Goal: Task Accomplishment & Management: Use online tool/utility

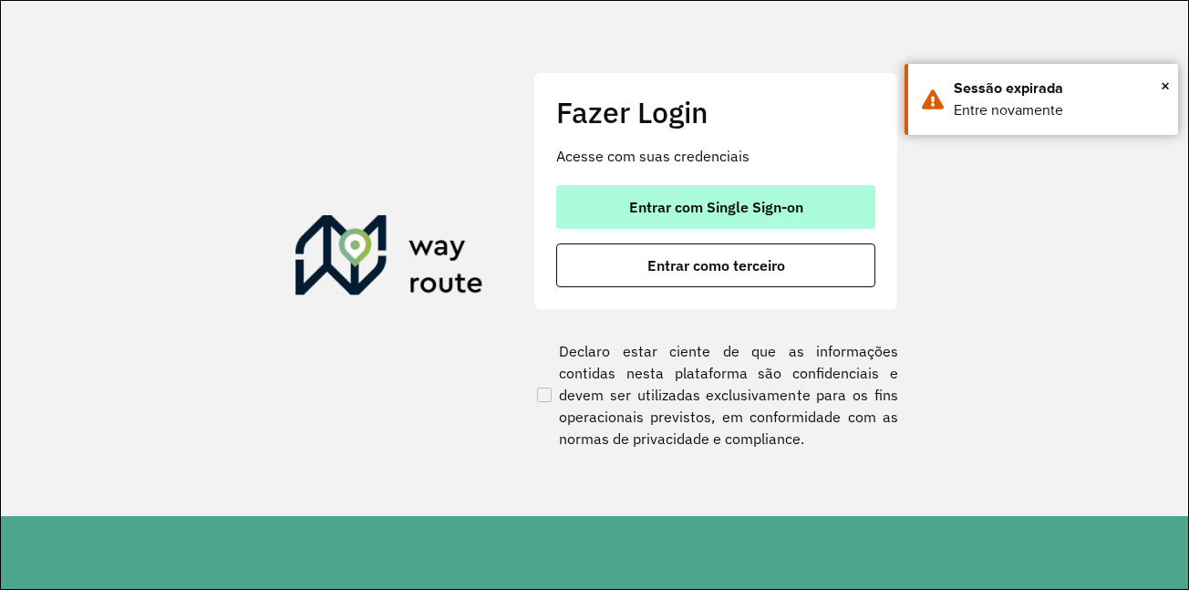
click at [743, 208] on span "Entrar com Single Sign-on" at bounding box center [716, 207] width 174 height 15
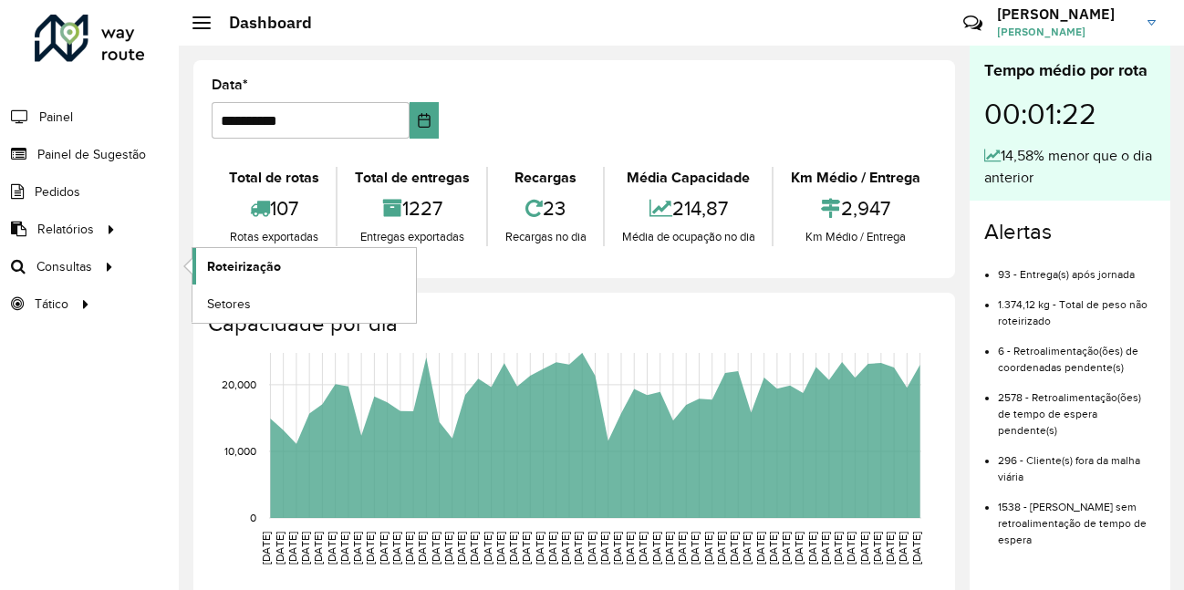
click at [303, 265] on link "Roteirização" at bounding box center [303, 266] width 223 height 36
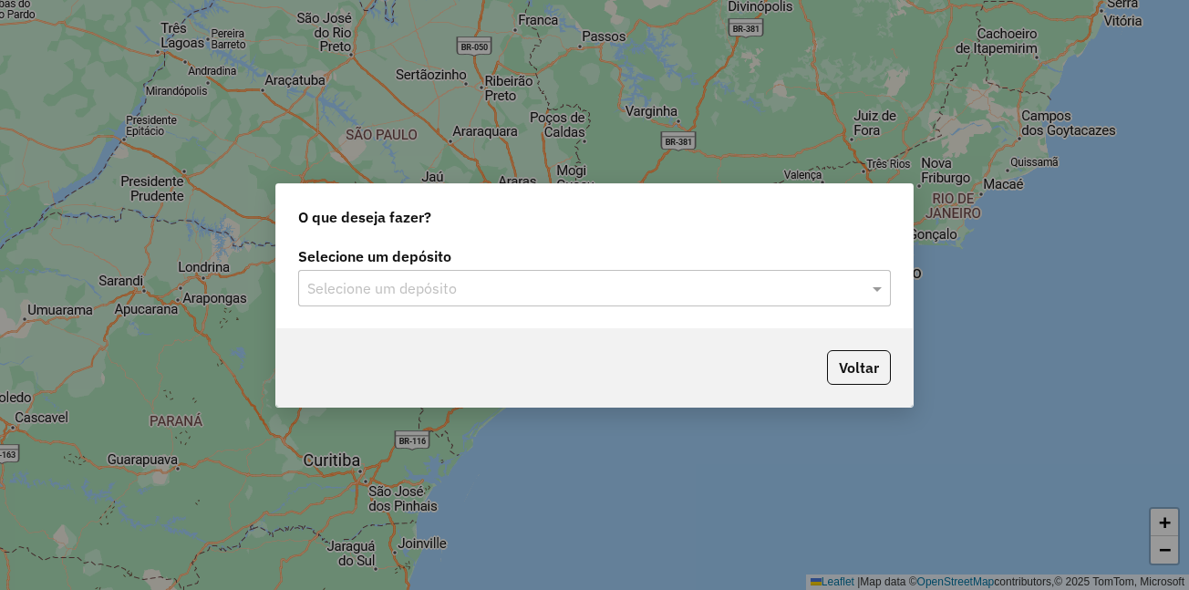
click at [370, 282] on input "text" at bounding box center [576, 289] width 538 height 22
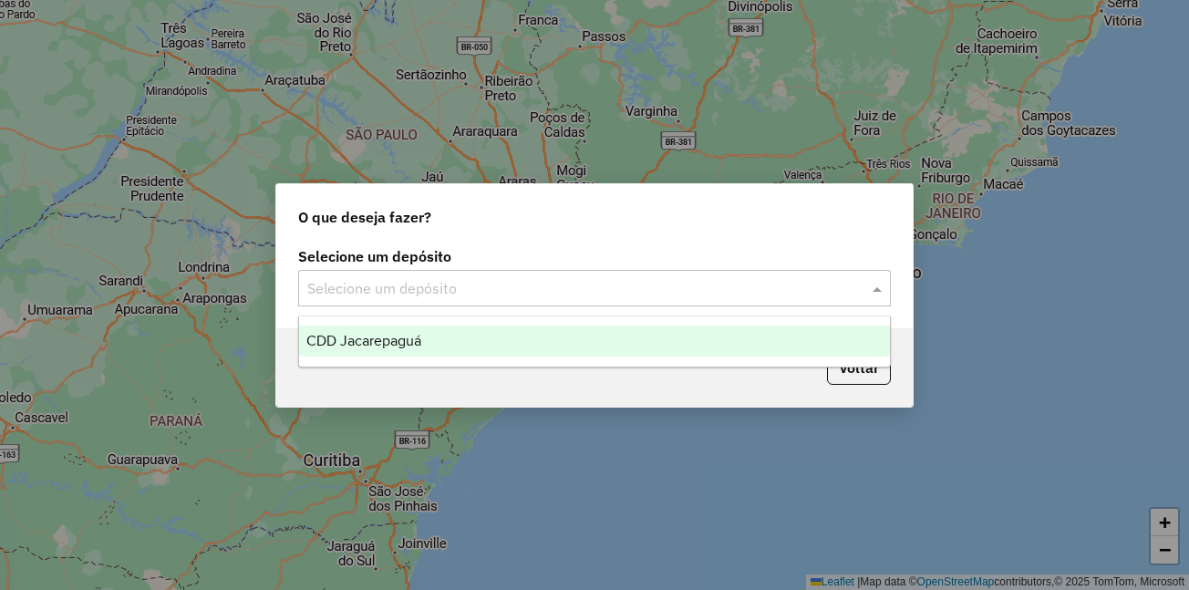
click at [375, 345] on span "CDD Jacarepaguá" at bounding box center [363, 341] width 115 height 16
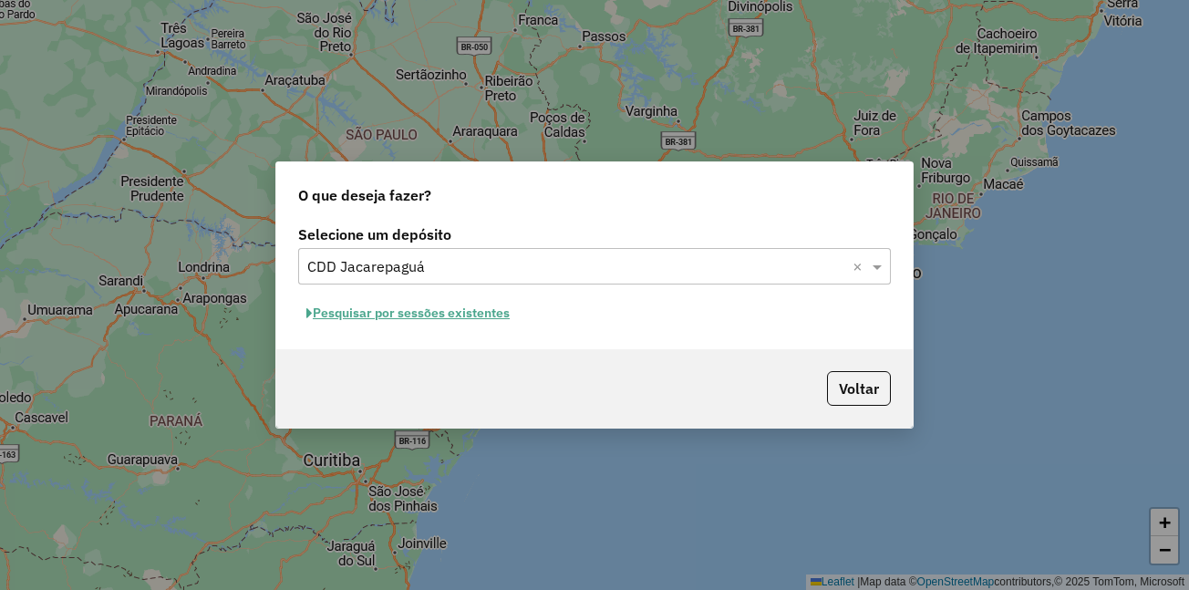
click at [410, 314] on button "Pesquisar por sessões existentes" at bounding box center [408, 313] width 220 height 28
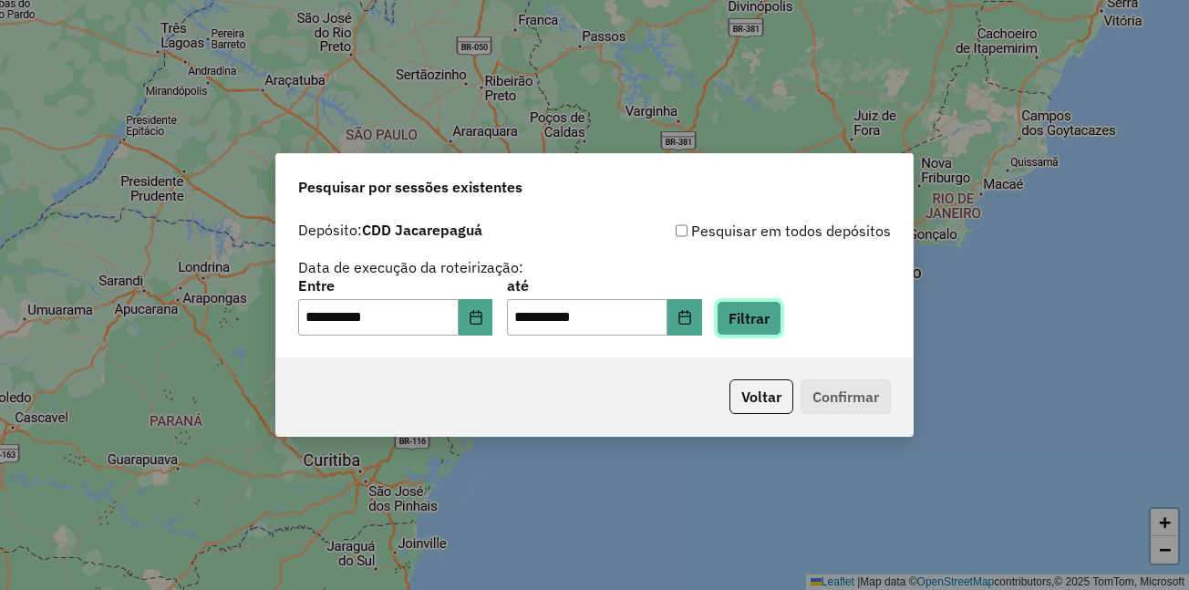
click at [782, 323] on button "Filtrar" at bounding box center [749, 318] width 65 height 35
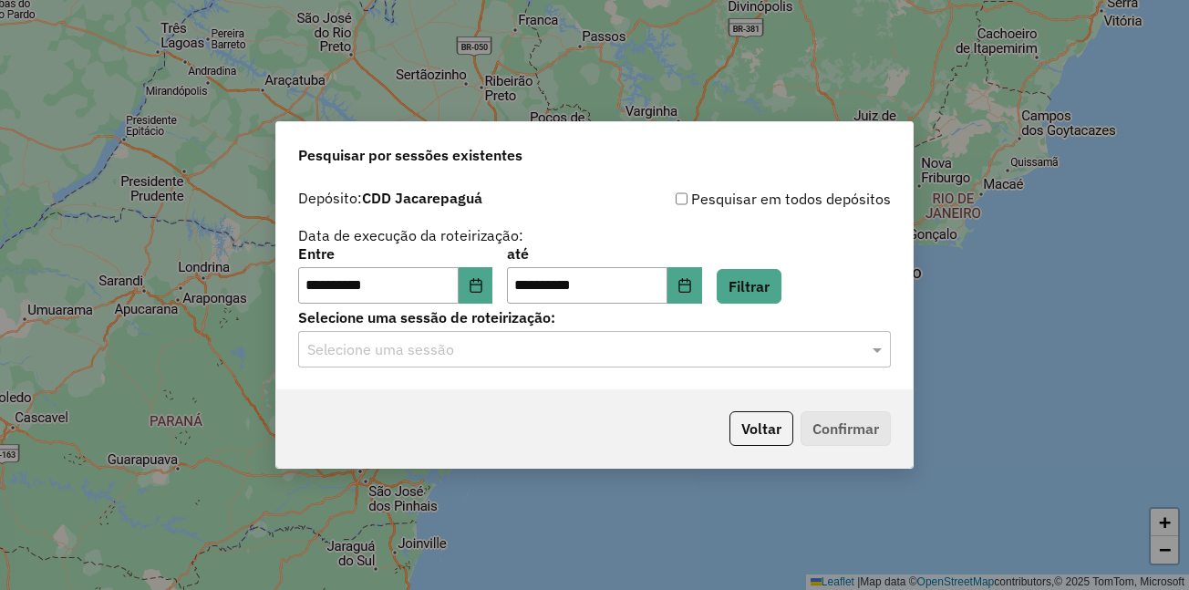
click at [489, 354] on input "text" at bounding box center [576, 350] width 538 height 22
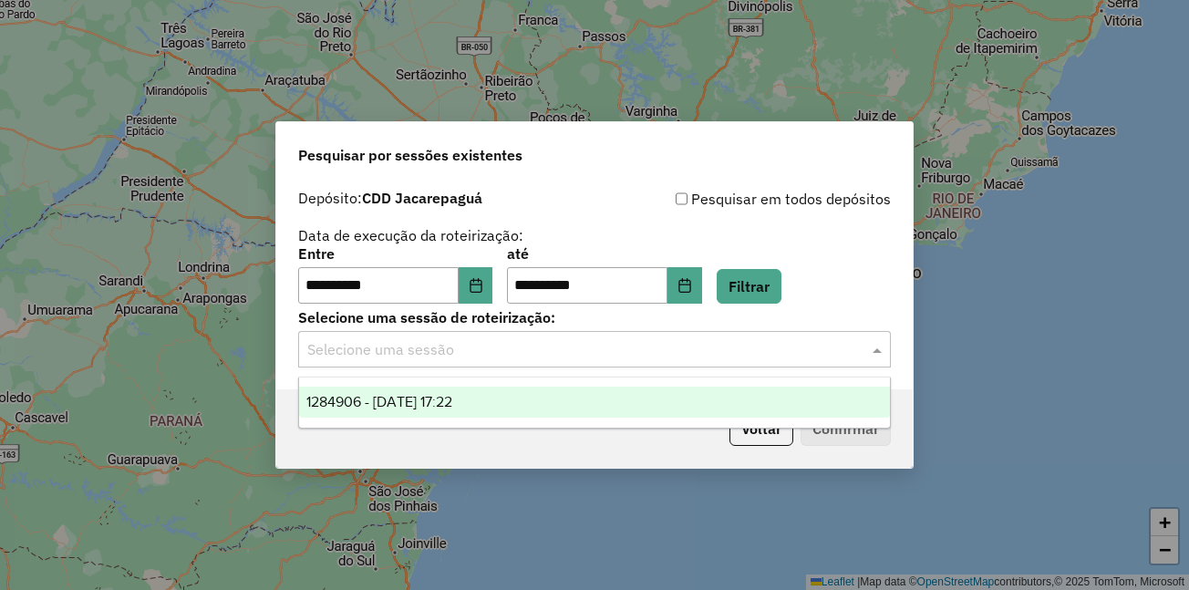
click at [452, 400] on span "1284906 - 29/09/2025 17:22" at bounding box center [379, 402] width 146 height 16
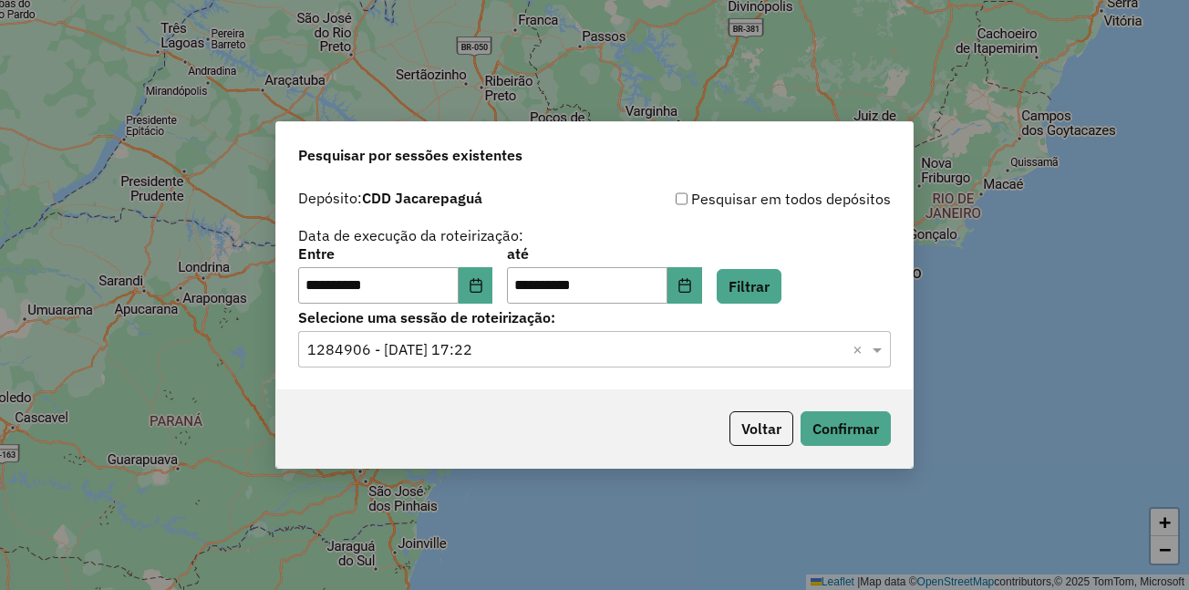
click at [455, 390] on div "Voltar Confirmar" at bounding box center [594, 428] width 637 height 78
click at [835, 419] on button "Confirmar" at bounding box center [846, 428] width 90 height 35
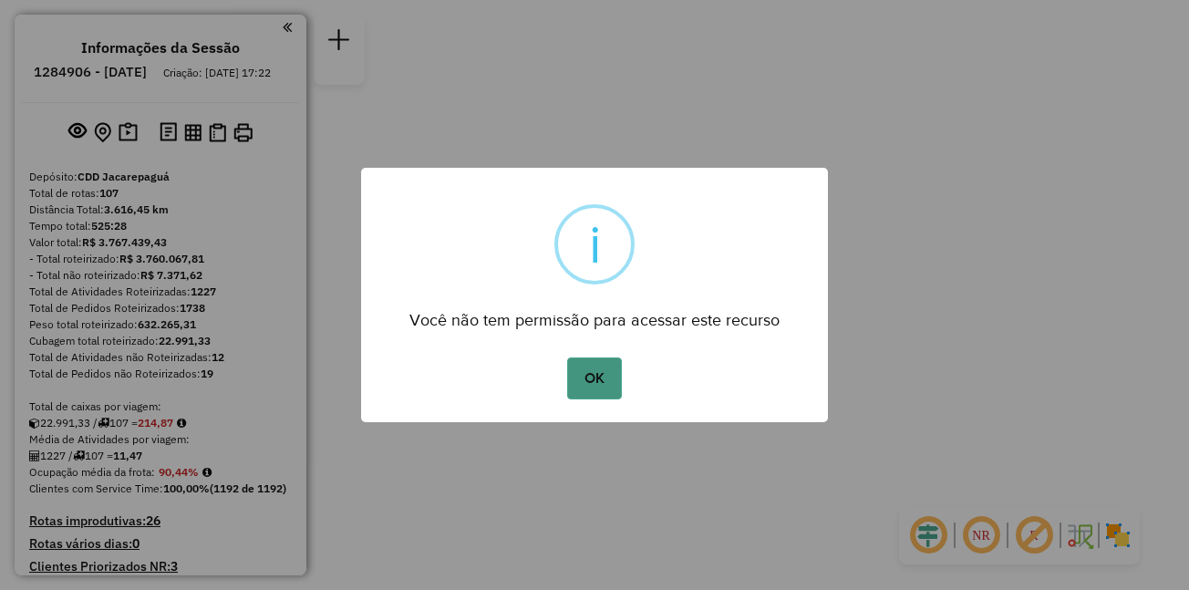
click at [586, 379] on button "OK" at bounding box center [594, 379] width 54 height 42
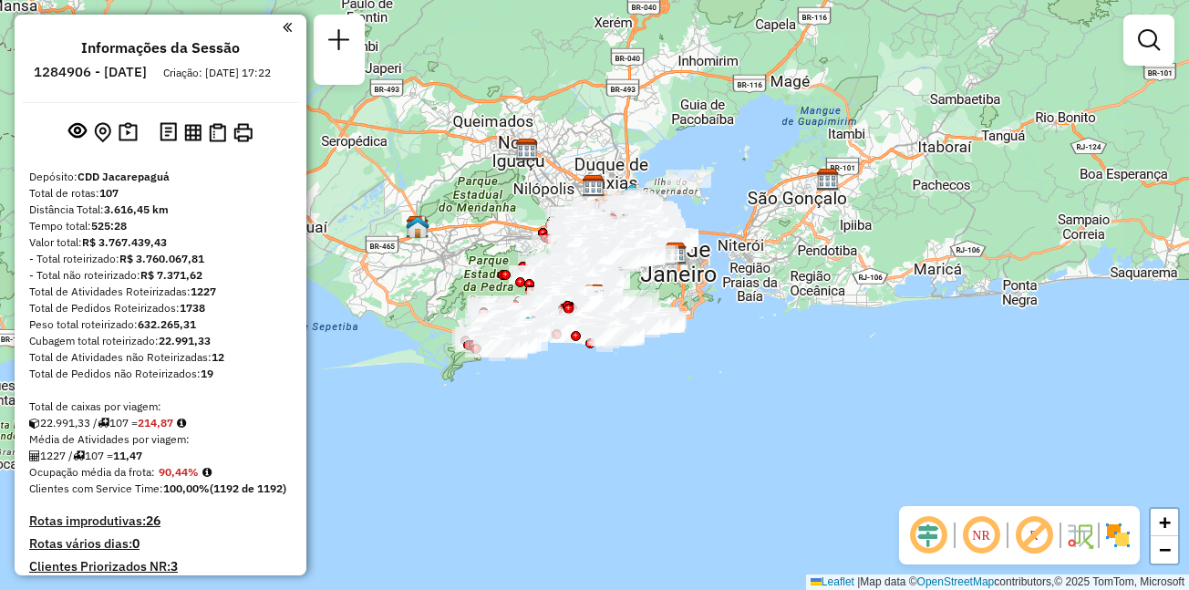
scroll to position [5731, 0]
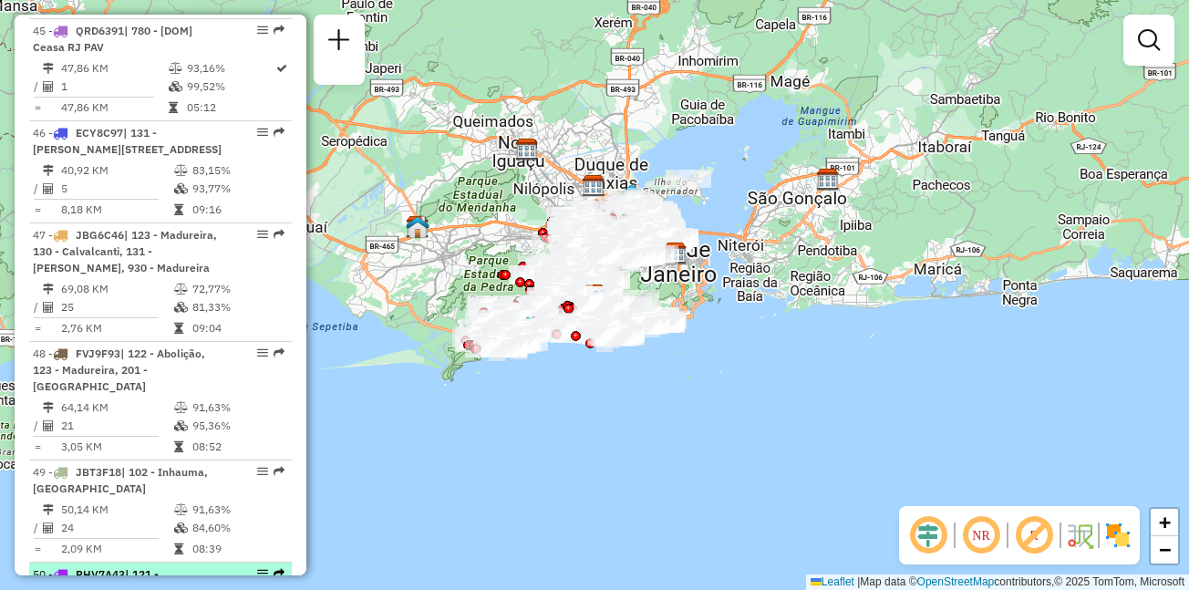
select select "**********"
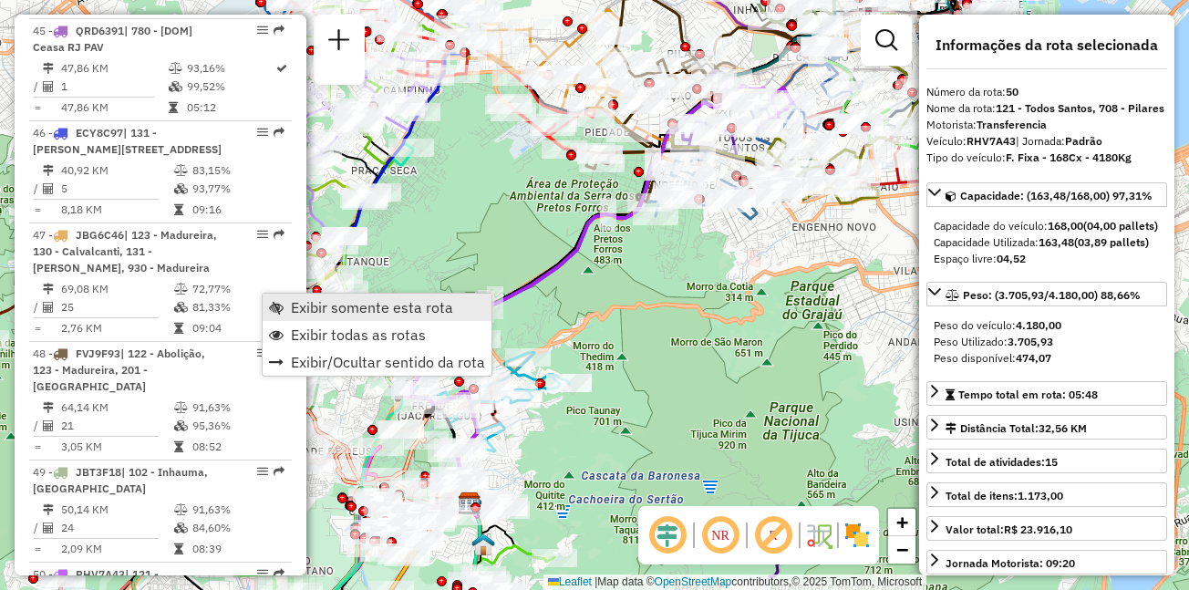
click at [357, 312] on span "Exibir somente esta rota" at bounding box center [372, 307] width 162 height 15
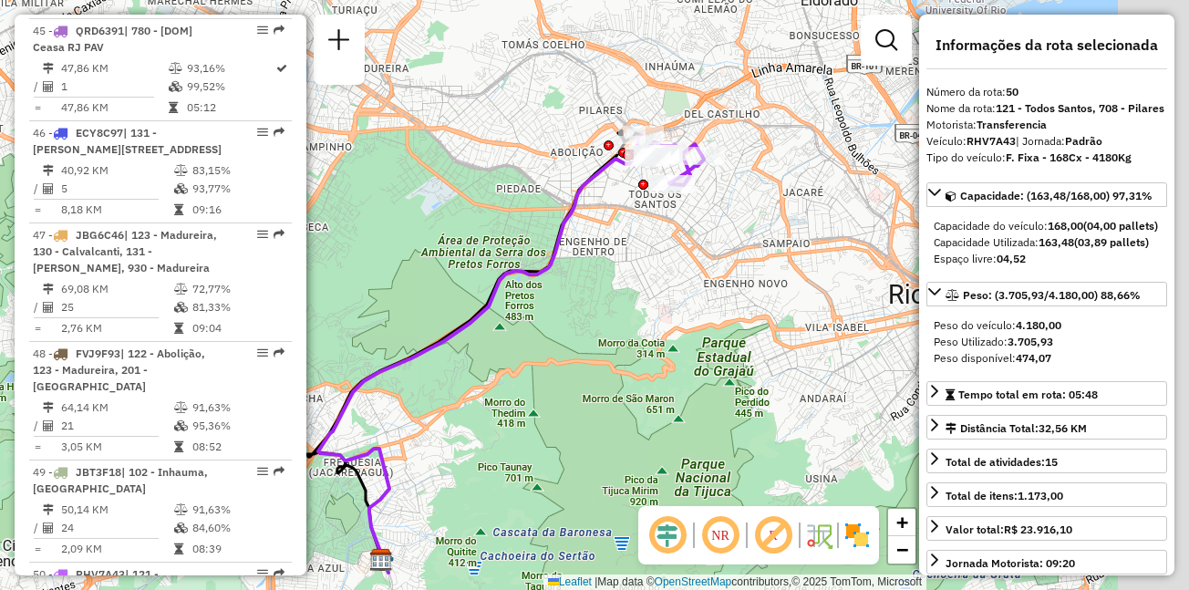
drag, startPoint x: 670, startPoint y: 137, endPoint x: 565, endPoint y: 202, distance: 123.8
click at [565, 202] on icon at bounding box center [483, 362] width 330 height 420
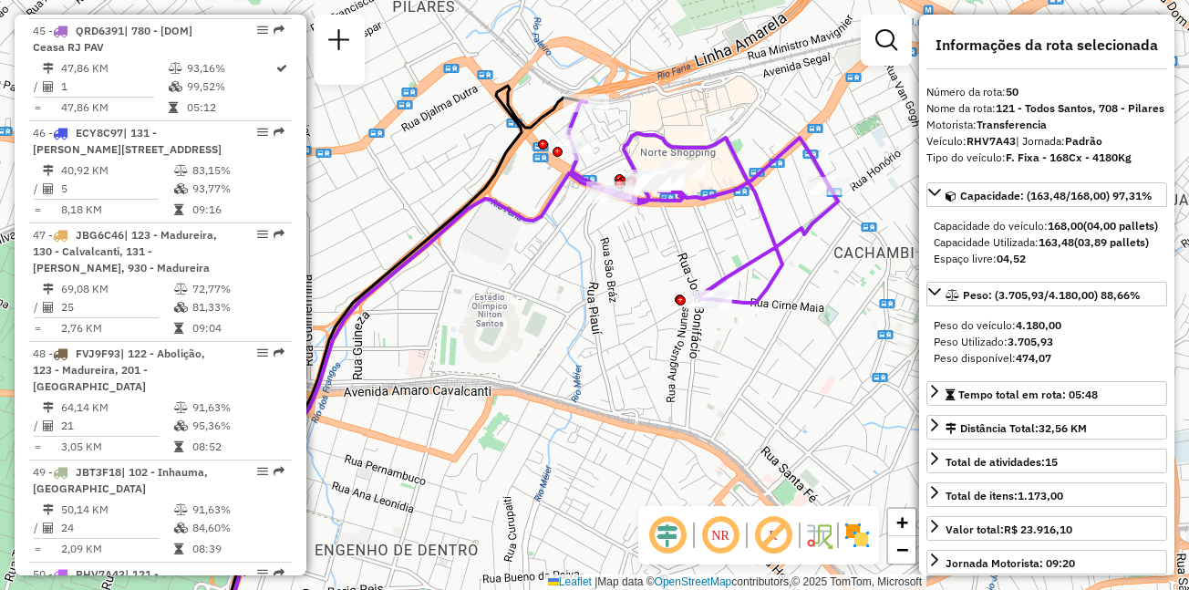
drag, startPoint x: 645, startPoint y: 172, endPoint x: 630, endPoint y: 258, distance: 87.0
click at [630, 258] on div "Janela de atendimento Grade de atendimento Capacidade Transportadoras Veículos …" at bounding box center [594, 295] width 1189 height 590
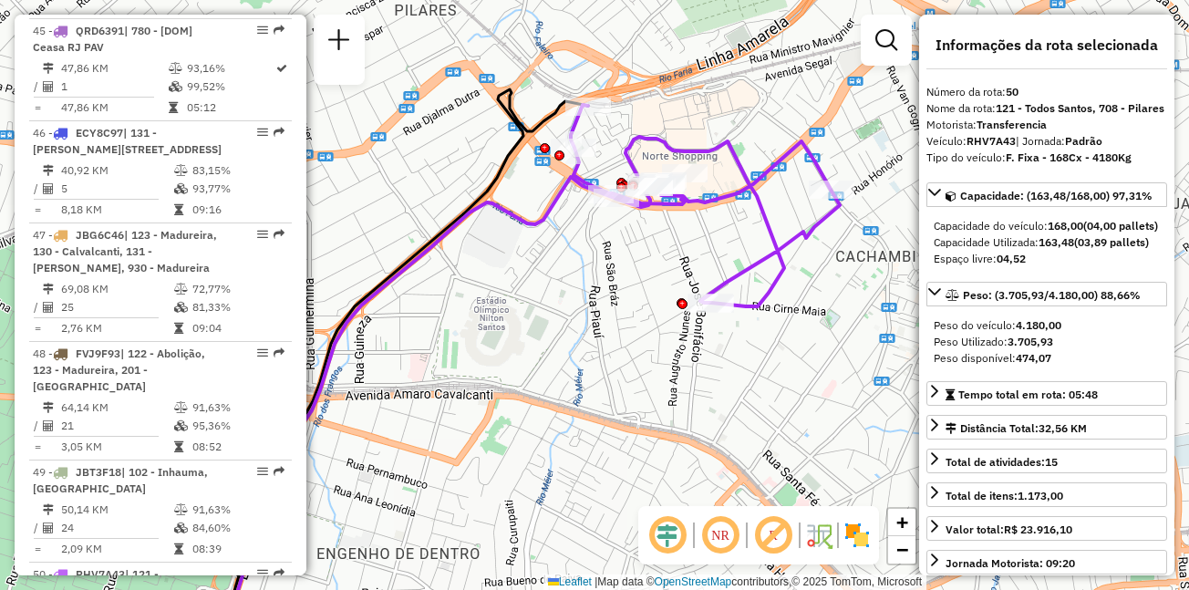
scroll to position [6736, 0]
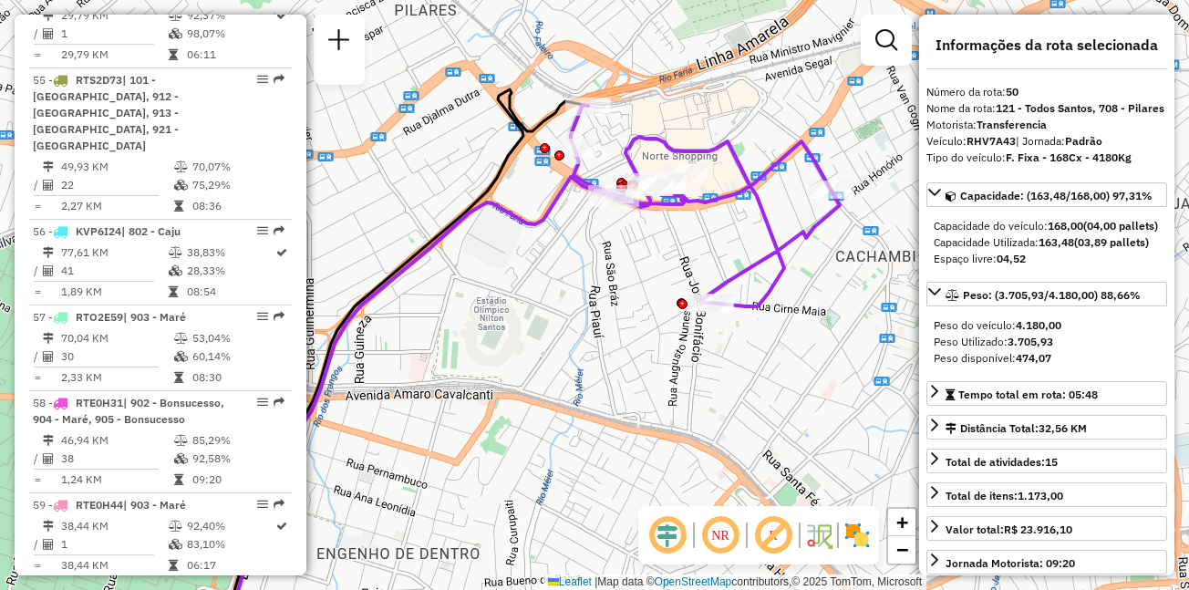
click at [159, 584] on span "| 904 - Maré" at bounding box center [154, 591] width 63 height 14
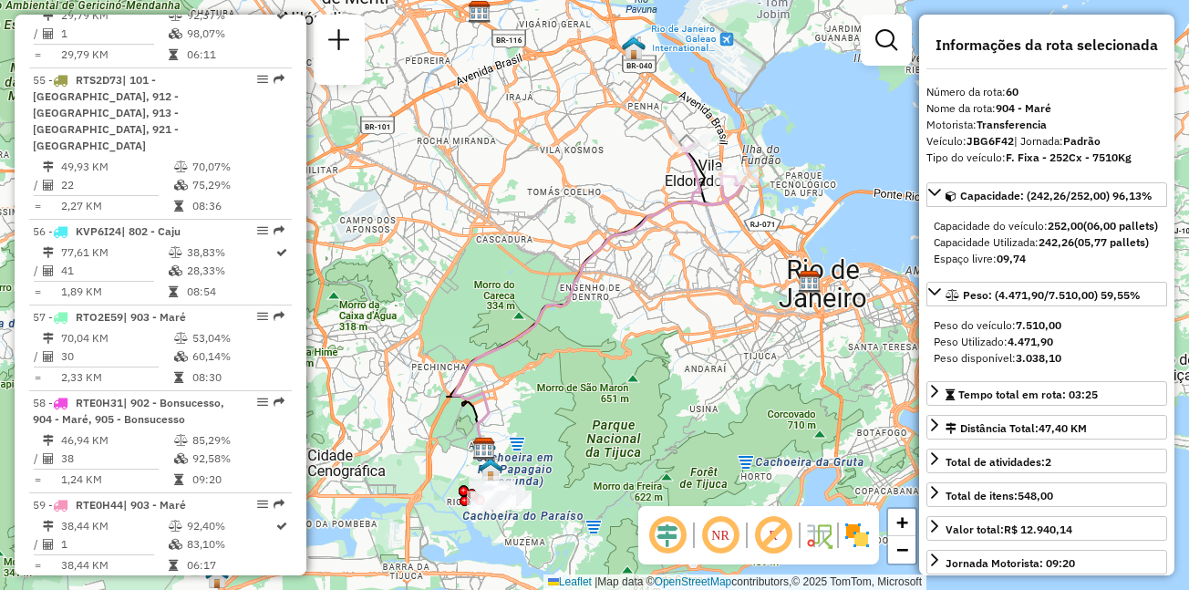
drag, startPoint x: 628, startPoint y: 214, endPoint x: 499, endPoint y: 267, distance: 139.9
click at [499, 267] on div "Janela de atendimento Grade de atendimento Capacidade Transportadoras Veículos …" at bounding box center [594, 295] width 1189 height 590
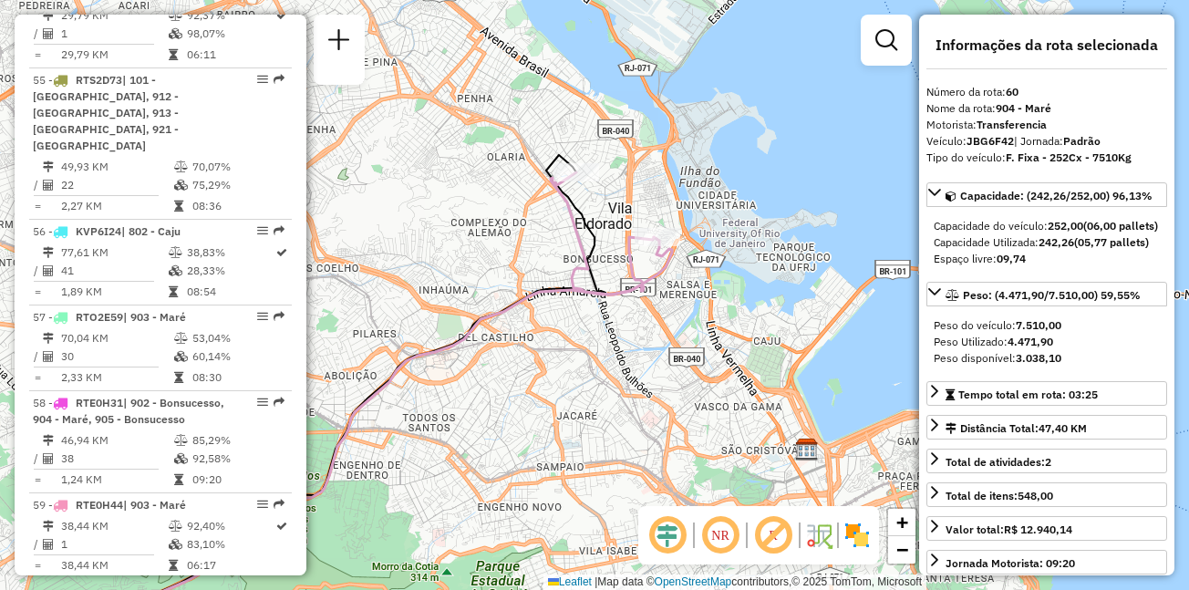
drag, startPoint x: 431, startPoint y: 242, endPoint x: 645, endPoint y: 265, distance: 215.6
click at [645, 265] on icon at bounding box center [611, 233] width 121 height 122
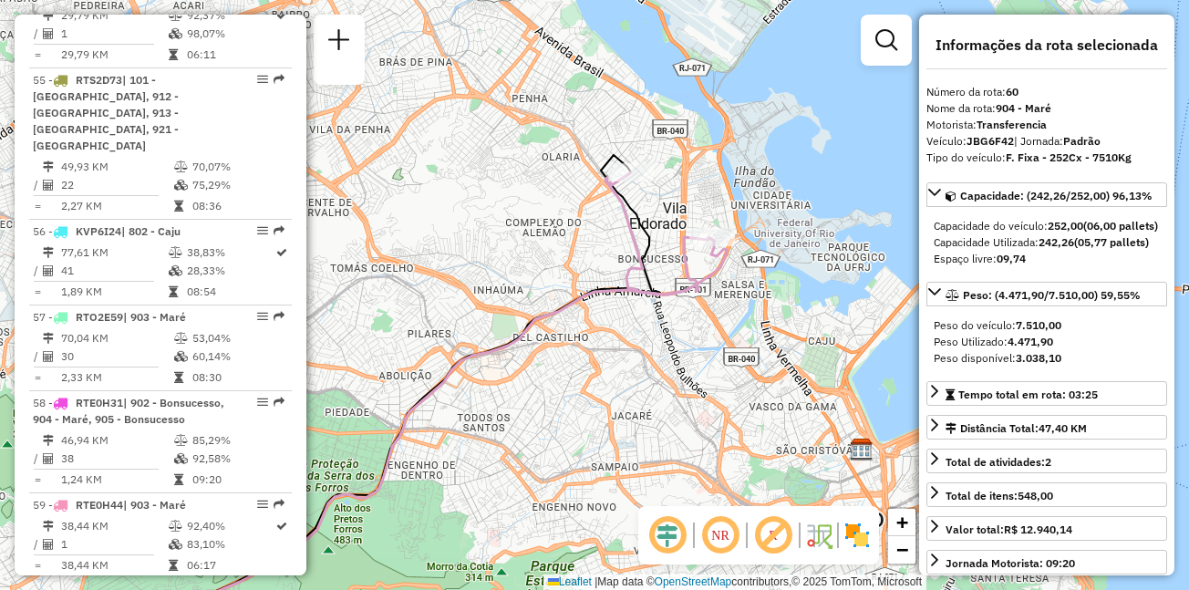
scroll to position [6446, 0]
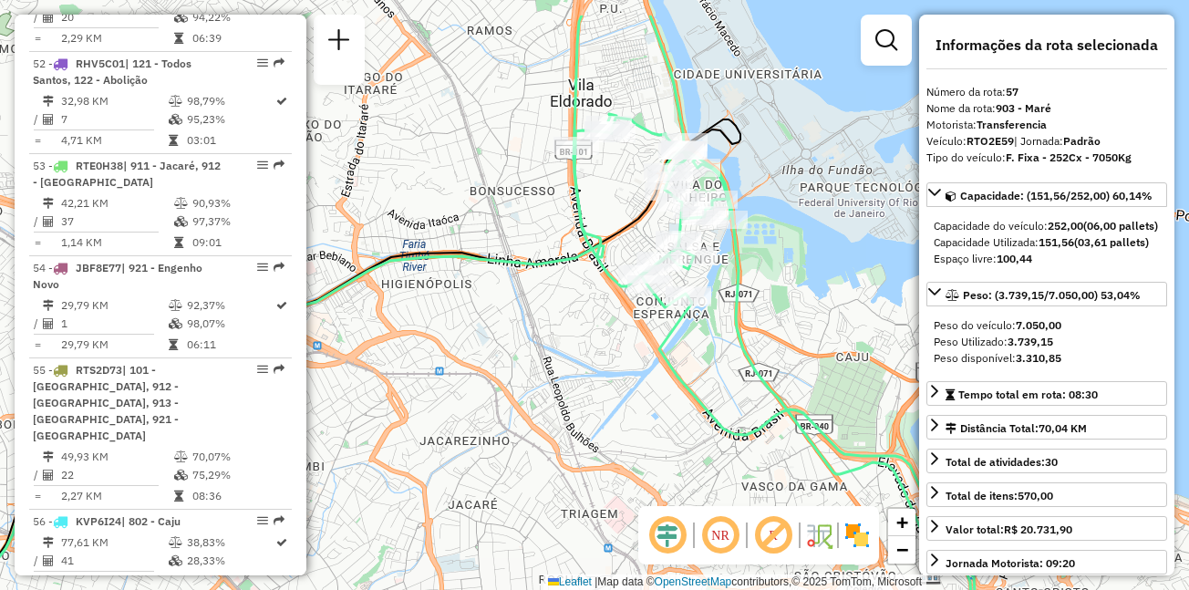
drag, startPoint x: 731, startPoint y: 104, endPoint x: 744, endPoint y: 163, distance: 60.6
click at [744, 163] on div "Janela de atendimento Grade de atendimento Capacidade Transportadoras Veículos …" at bounding box center [594, 295] width 1189 height 590
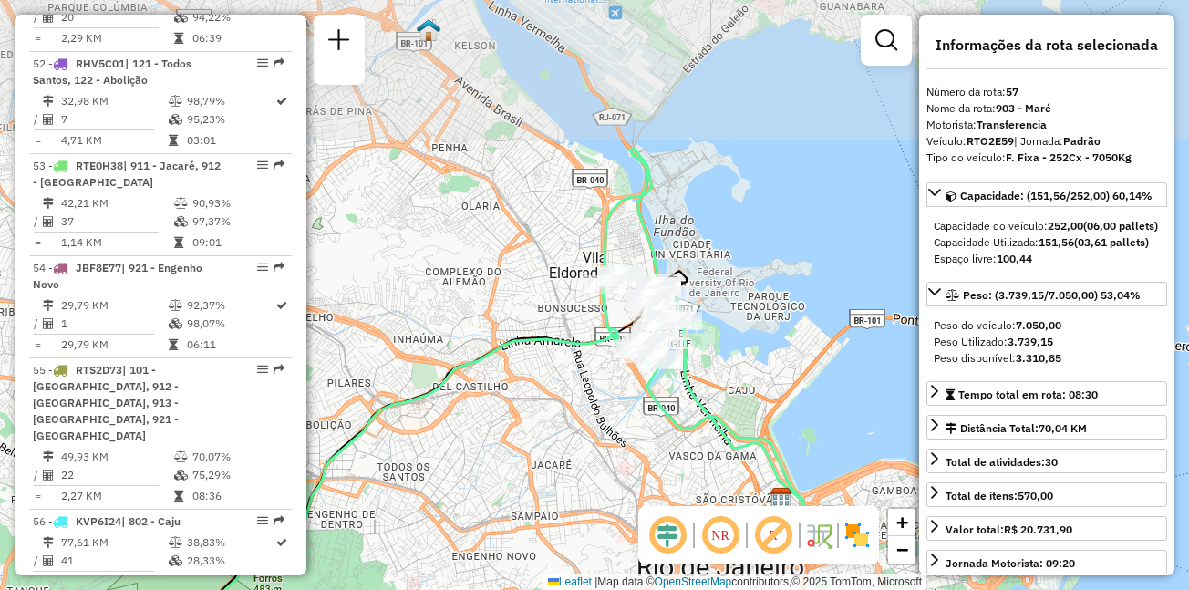
drag, startPoint x: 598, startPoint y: 66, endPoint x: 627, endPoint y: 223, distance: 160.3
click at [627, 223] on div "Janela de atendimento Grade de atendimento Capacidade Transportadoras Veículos …" at bounding box center [594, 295] width 1189 height 590
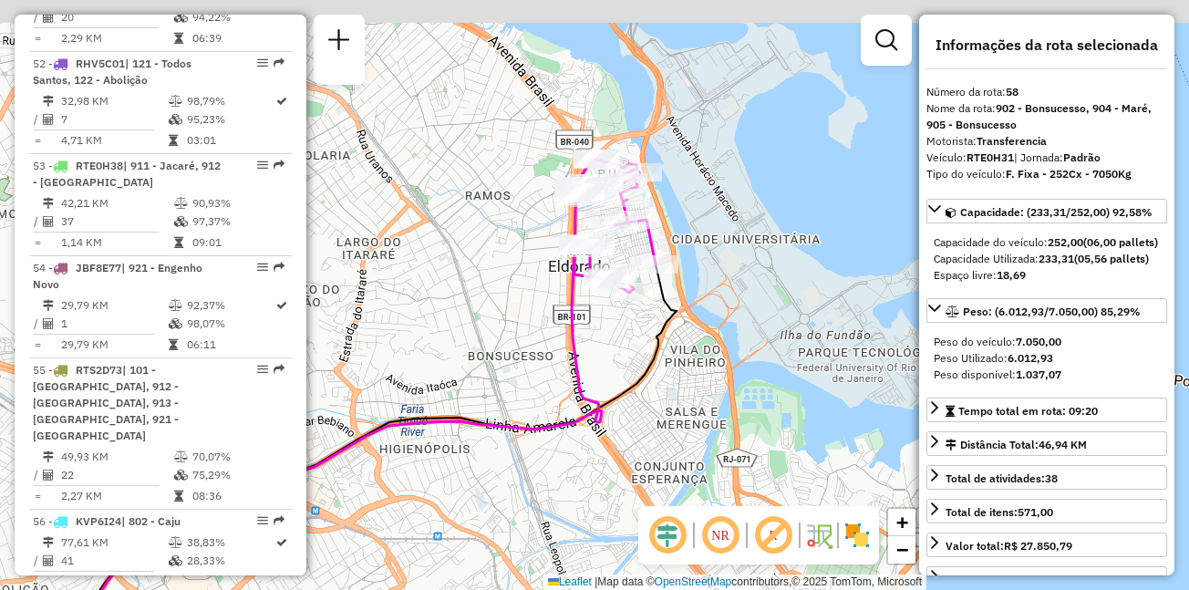
drag, startPoint x: 690, startPoint y: 120, endPoint x: 711, endPoint y: 271, distance: 152.0
click at [711, 271] on div "Janela de atendimento Grade de atendimento Capacidade Transportadoras Veículos …" at bounding box center [594, 295] width 1189 height 590
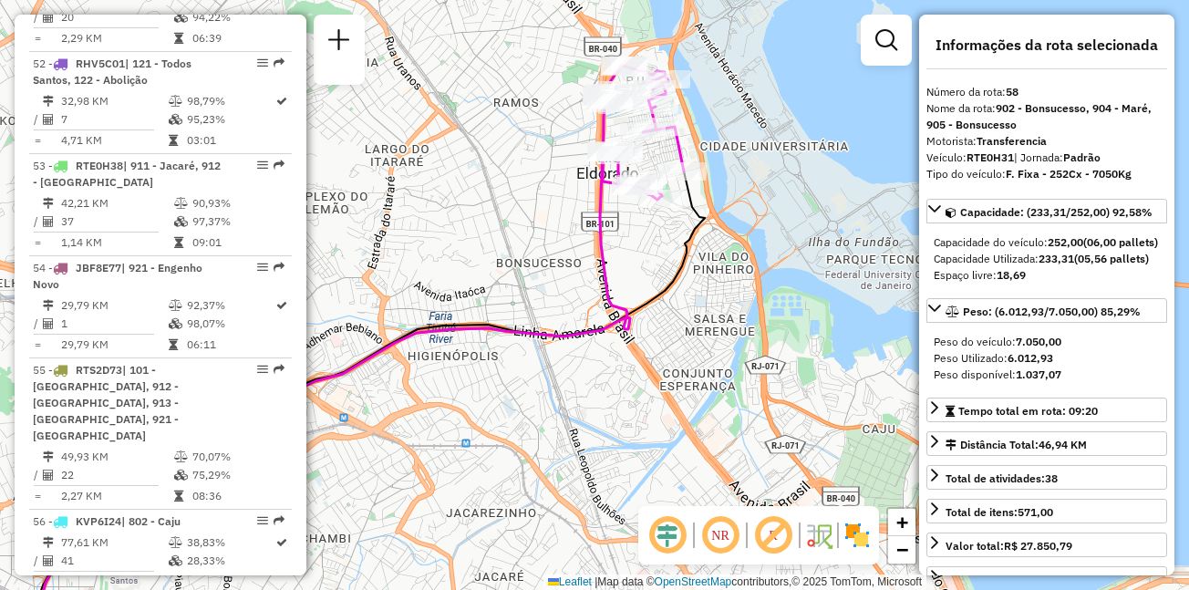
drag, startPoint x: 728, startPoint y: 129, endPoint x: 661, endPoint y: 287, distance: 172.1
click at [661, 181] on div at bounding box center [684, 171] width 46 height 18
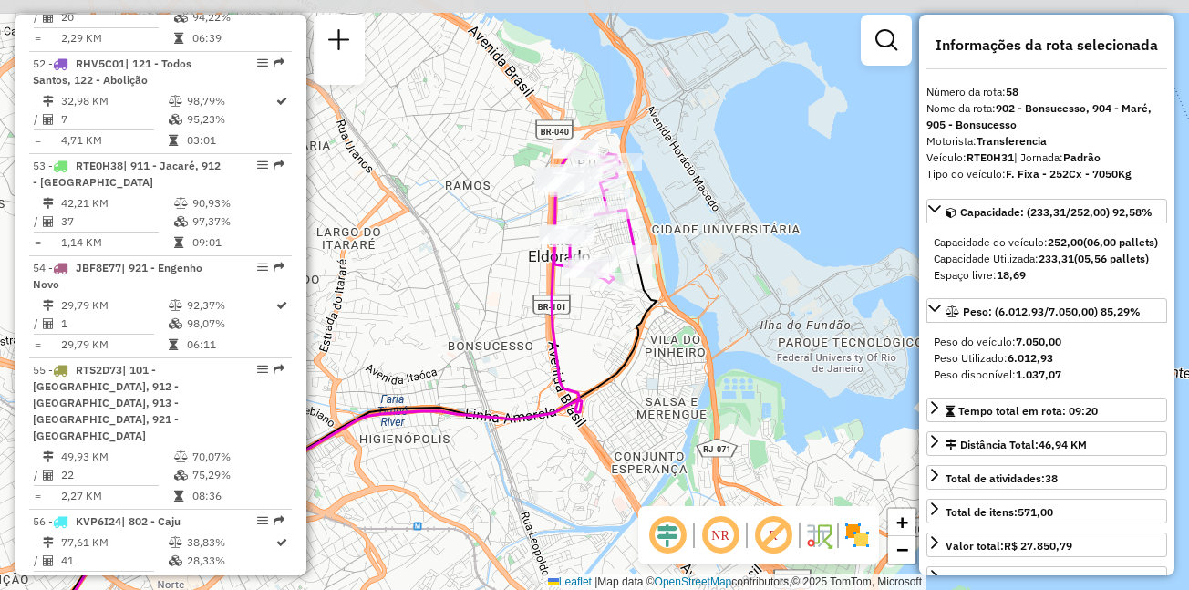
drag, startPoint x: 679, startPoint y: 166, endPoint x: 700, endPoint y: 215, distance: 53.9
click at [691, 198] on div "Janela de atendimento Grade de atendimento Capacidade Transportadoras Veículos …" at bounding box center [594, 295] width 1189 height 590
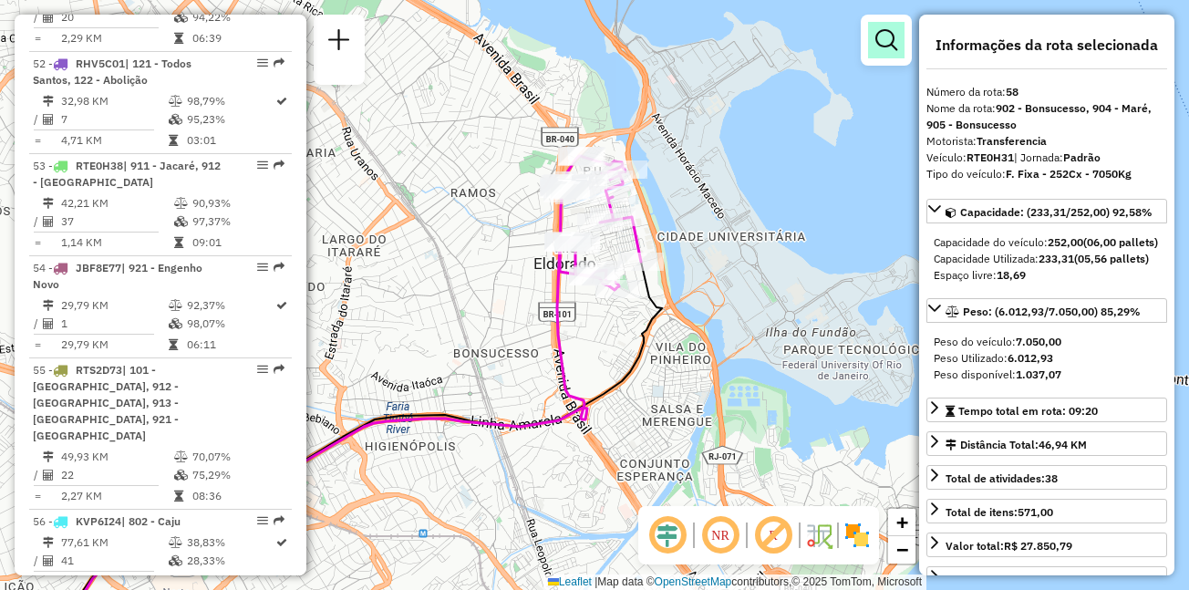
scroll to position [7164, 0]
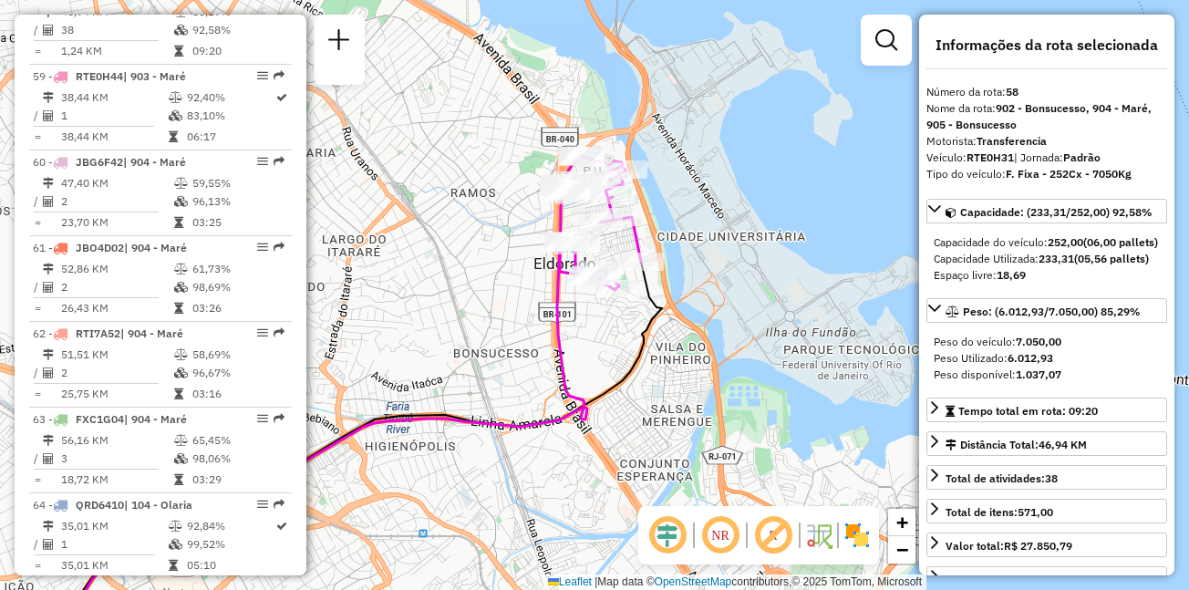
click at [123, 584] on span "RTO2E62" at bounding box center [99, 591] width 47 height 14
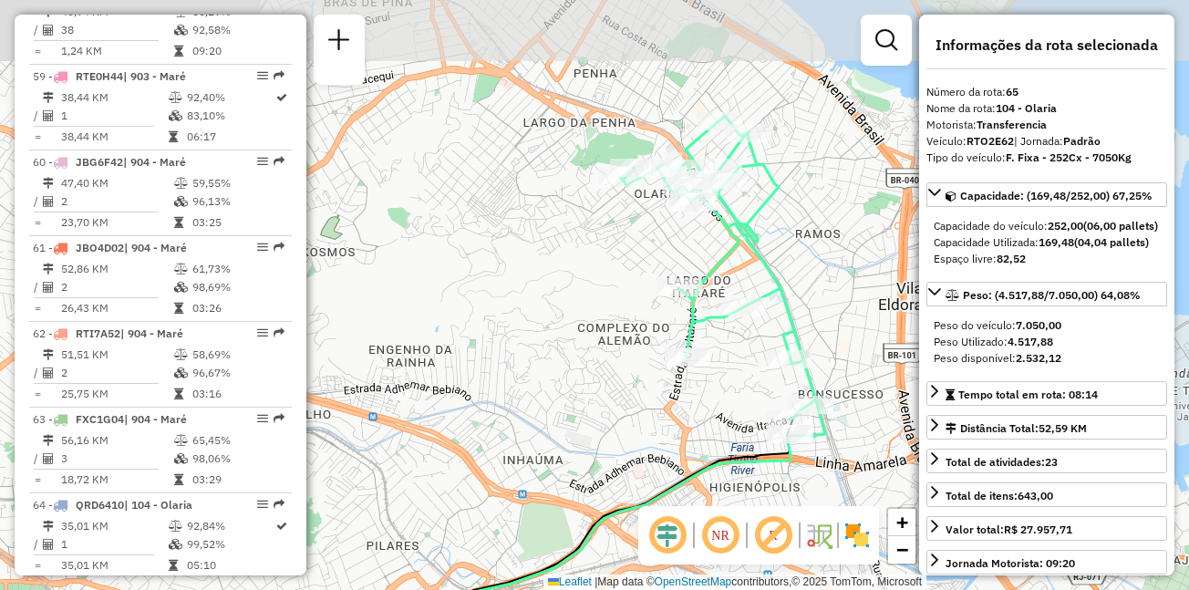
drag, startPoint x: 529, startPoint y: 152, endPoint x: 539, endPoint y: 265, distance: 113.5
click at [539, 265] on div "Janela de atendimento Grade de atendimento Capacidade Transportadoras Veículos …" at bounding box center [594, 295] width 1189 height 590
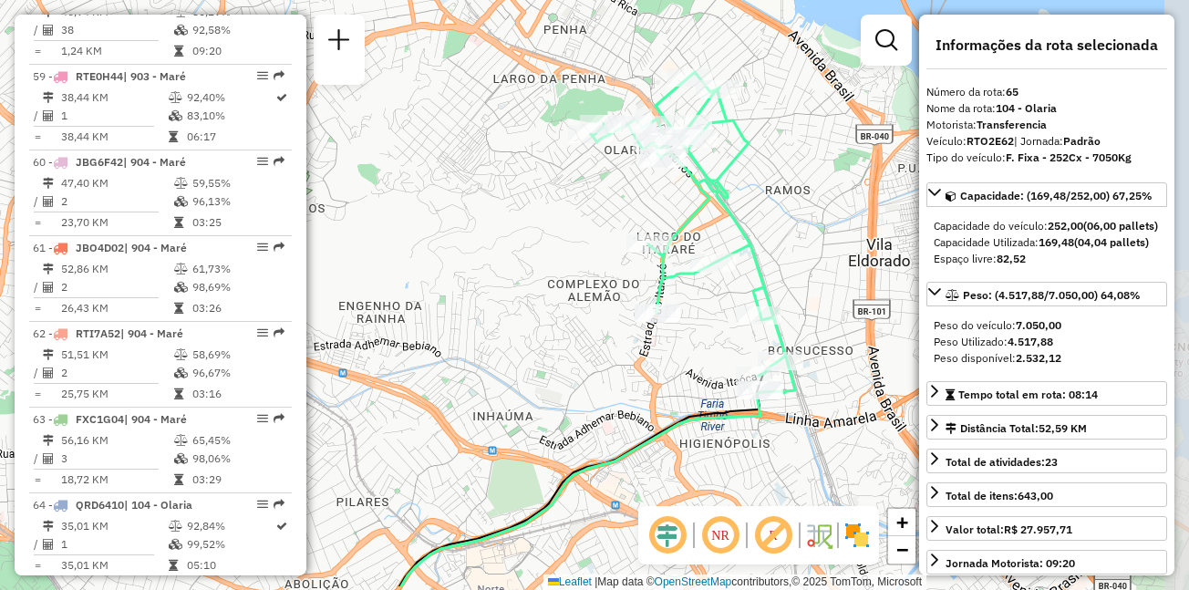
drag, startPoint x: 606, startPoint y: 271, endPoint x: 568, endPoint y: 209, distance: 72.4
click at [568, 209] on div "Janela de atendimento Grade de atendimento Capacidade Transportadoras Veículos …" at bounding box center [594, 295] width 1189 height 590
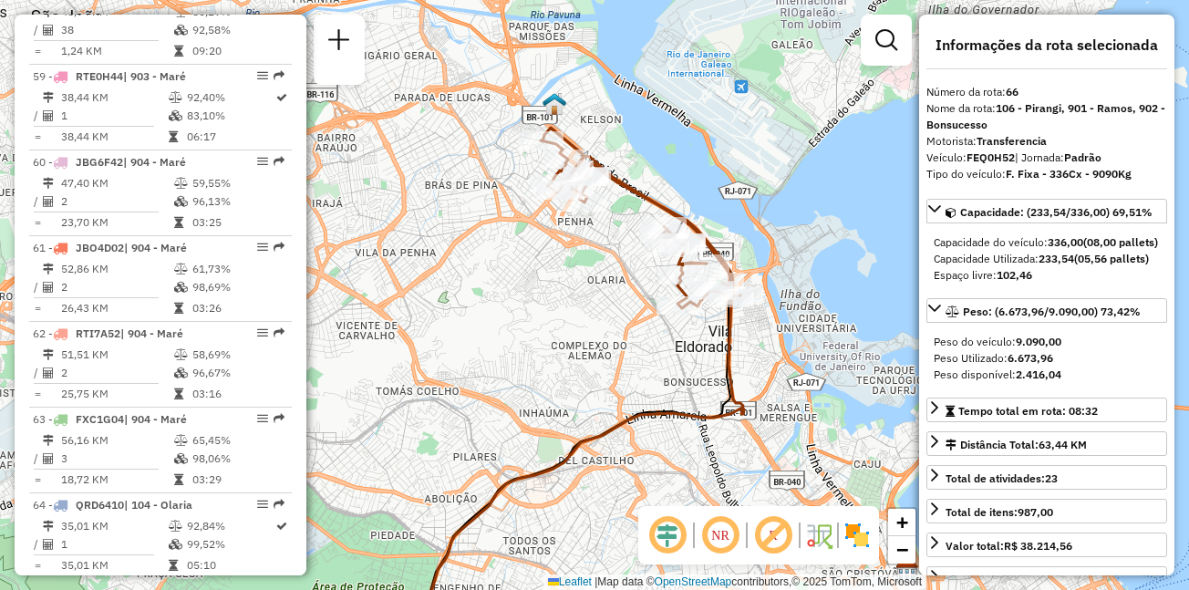
drag, startPoint x: 696, startPoint y: 137, endPoint x: 642, endPoint y: 251, distance: 126.1
click at [642, 251] on div "Janela de atendimento Grade de atendimento Capacidade Transportadoras Veículos …" at bounding box center [594, 295] width 1189 height 590
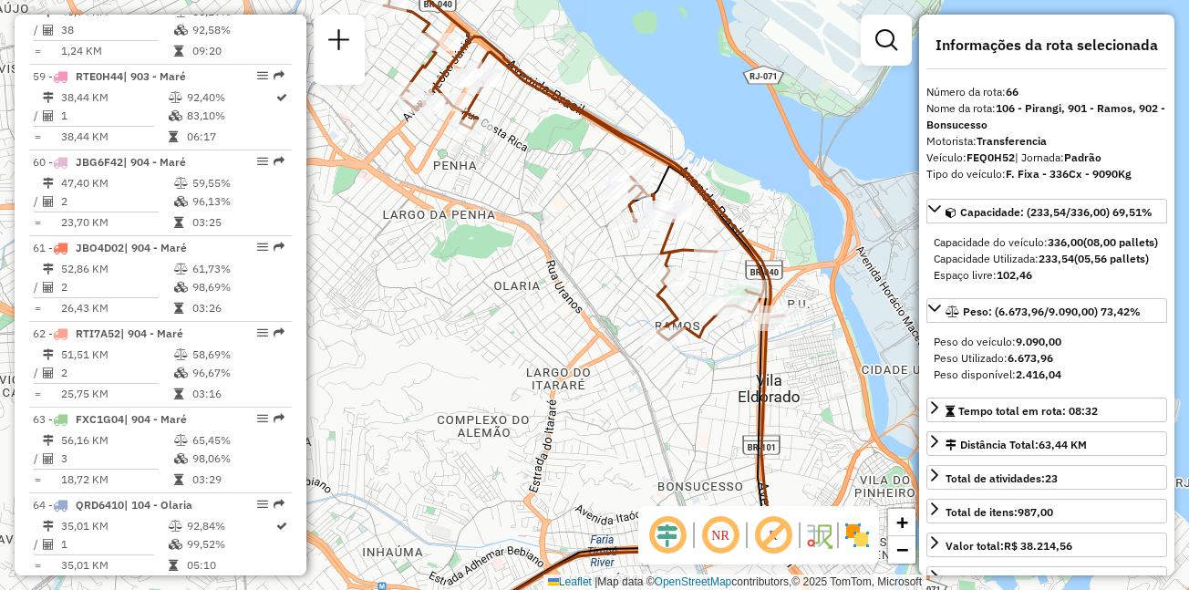
scroll to position [650, 0]
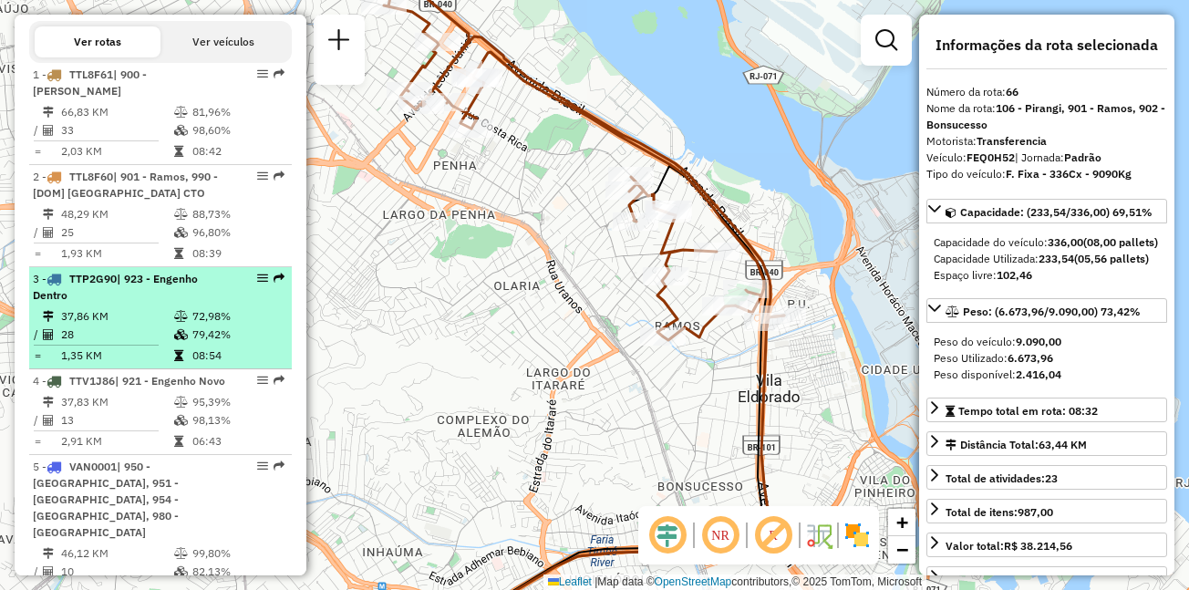
click at [133, 299] on span "| 923 - Engenho Dentro" at bounding box center [115, 287] width 165 height 30
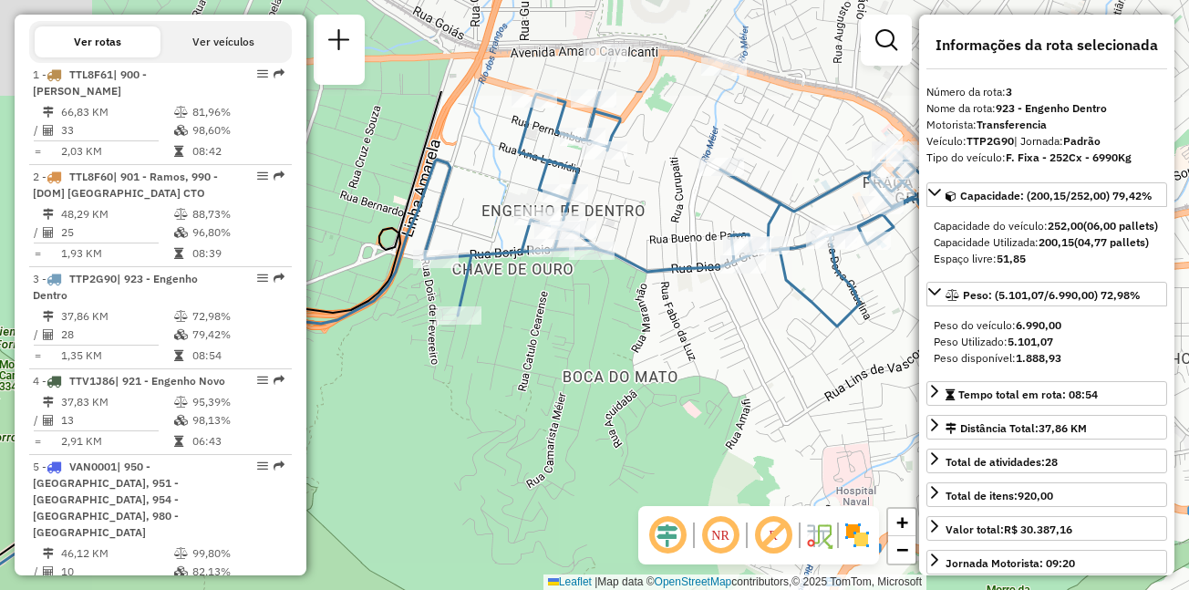
drag, startPoint x: 724, startPoint y: 182, endPoint x: 726, endPoint y: 333, distance: 150.5
click at [726, 333] on div "Janela de atendimento Grade de atendimento Capacidade Transportadoras Veículos …" at bounding box center [594, 295] width 1189 height 590
